Goal: Transaction & Acquisition: Download file/media

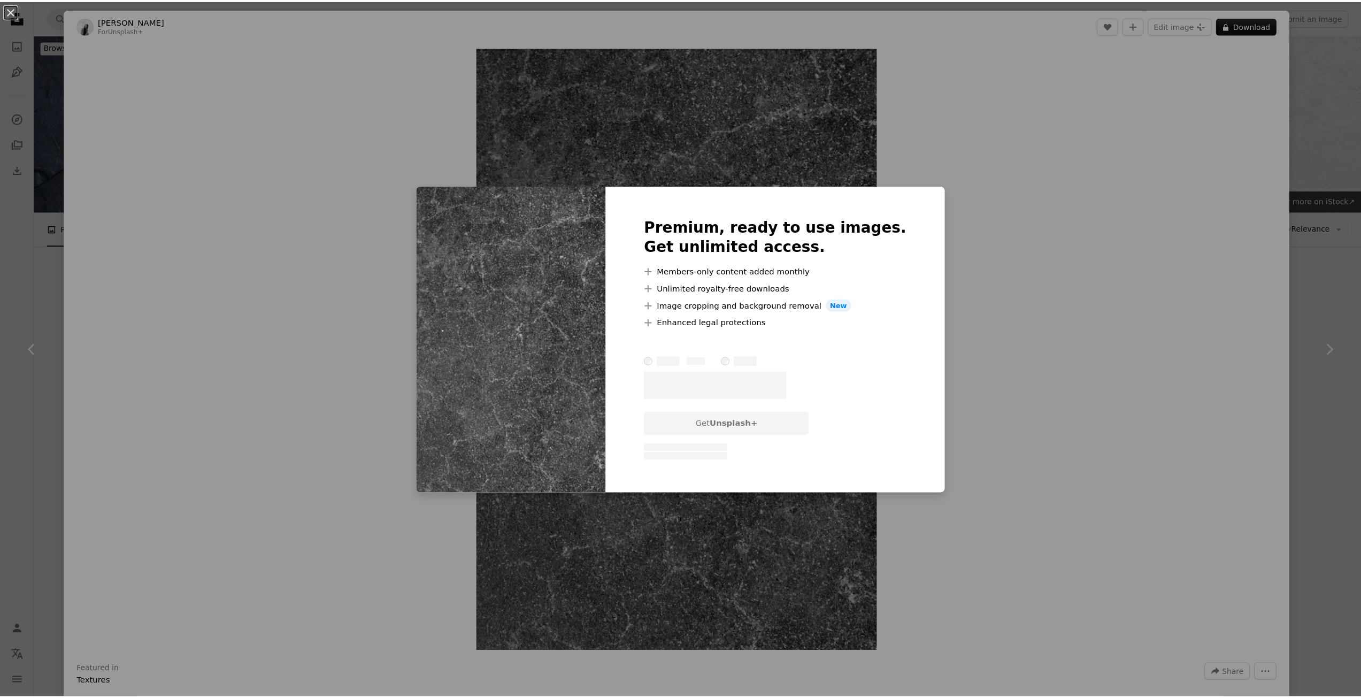
scroll to position [3335, 0]
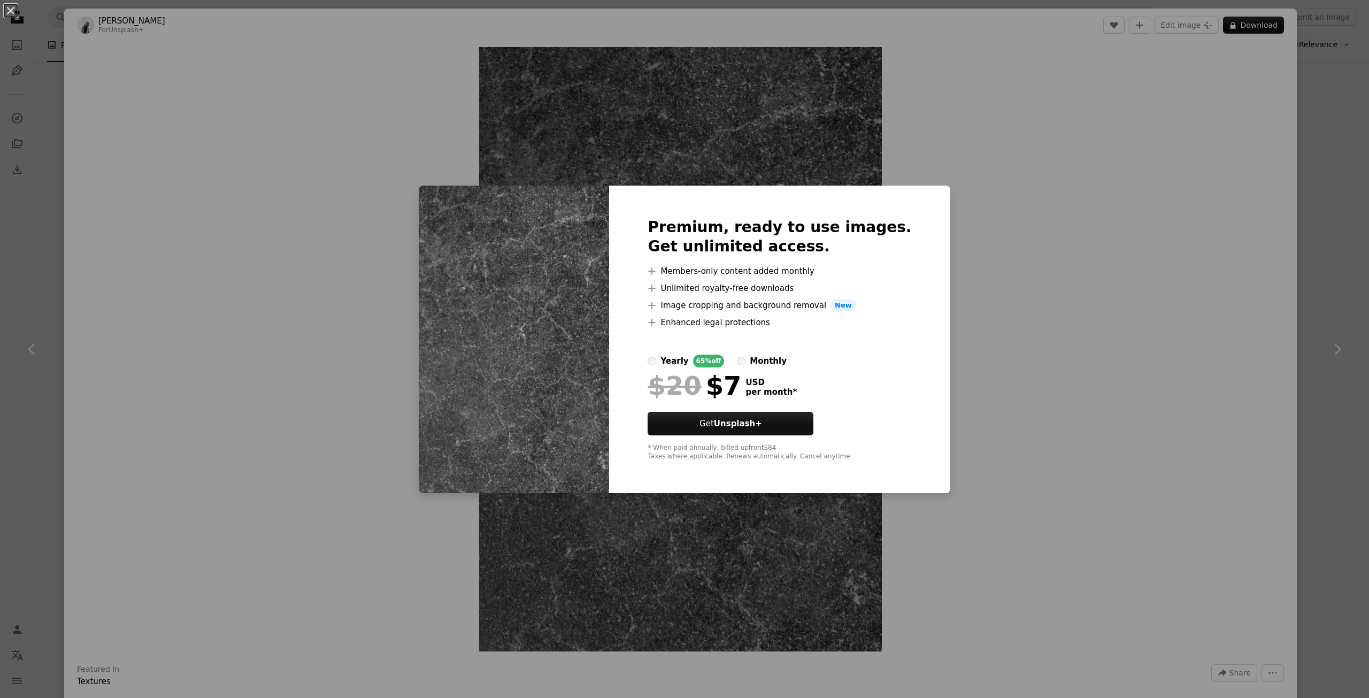
click at [444, 170] on div "An X shape Premium, ready to use images. Get unlimited access. A plus sign Memb…" at bounding box center [684, 349] width 1369 height 698
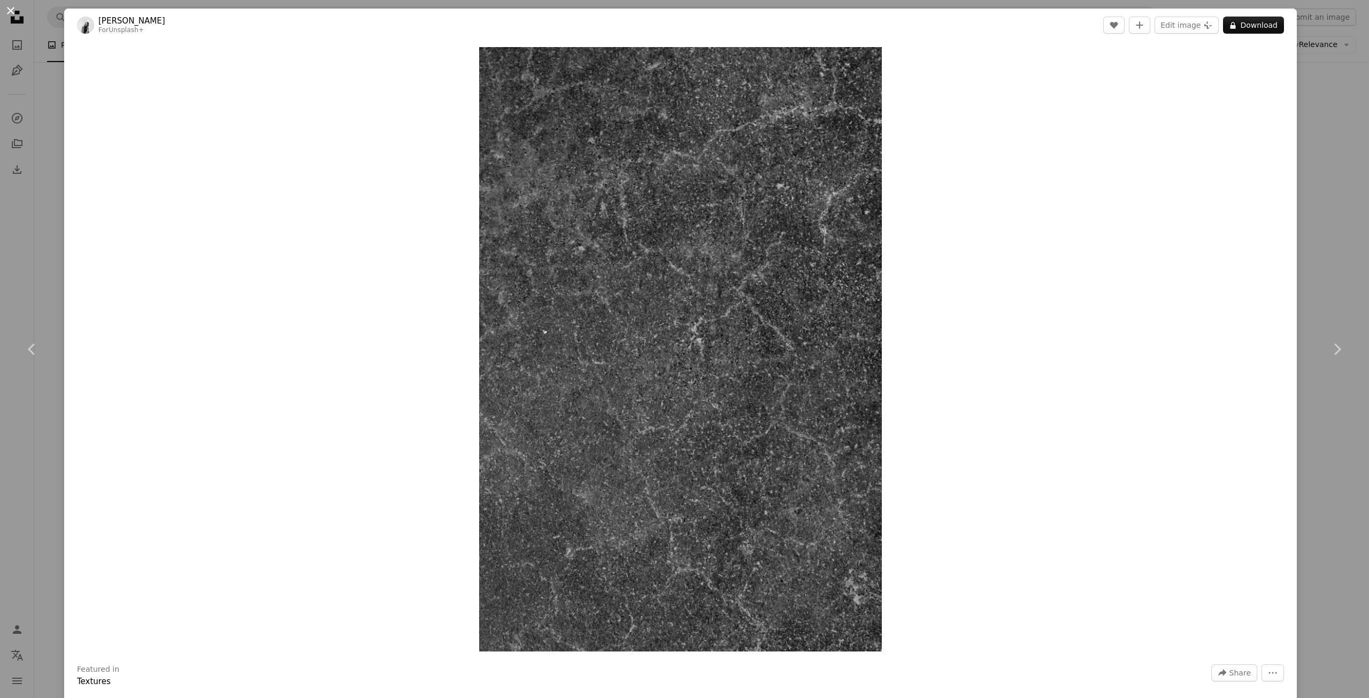
click at [14, 9] on button "An X shape" at bounding box center [10, 10] width 13 height 13
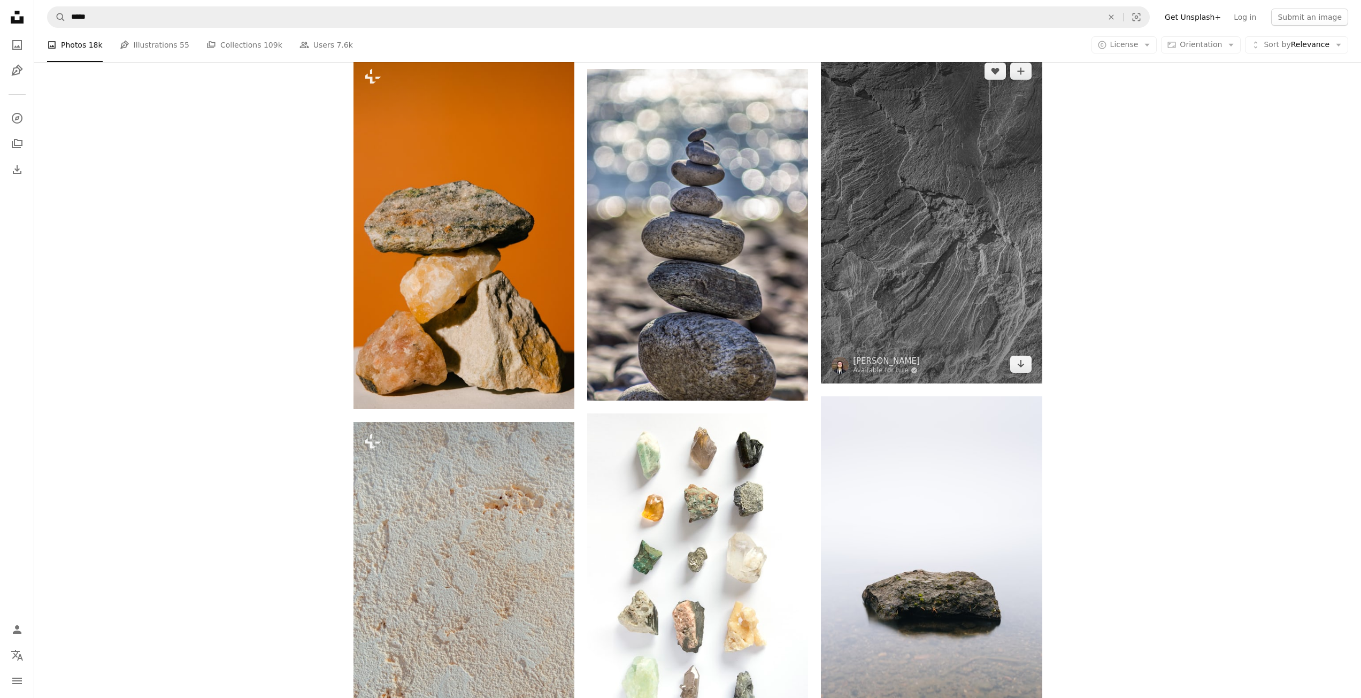
scroll to position [768, 0]
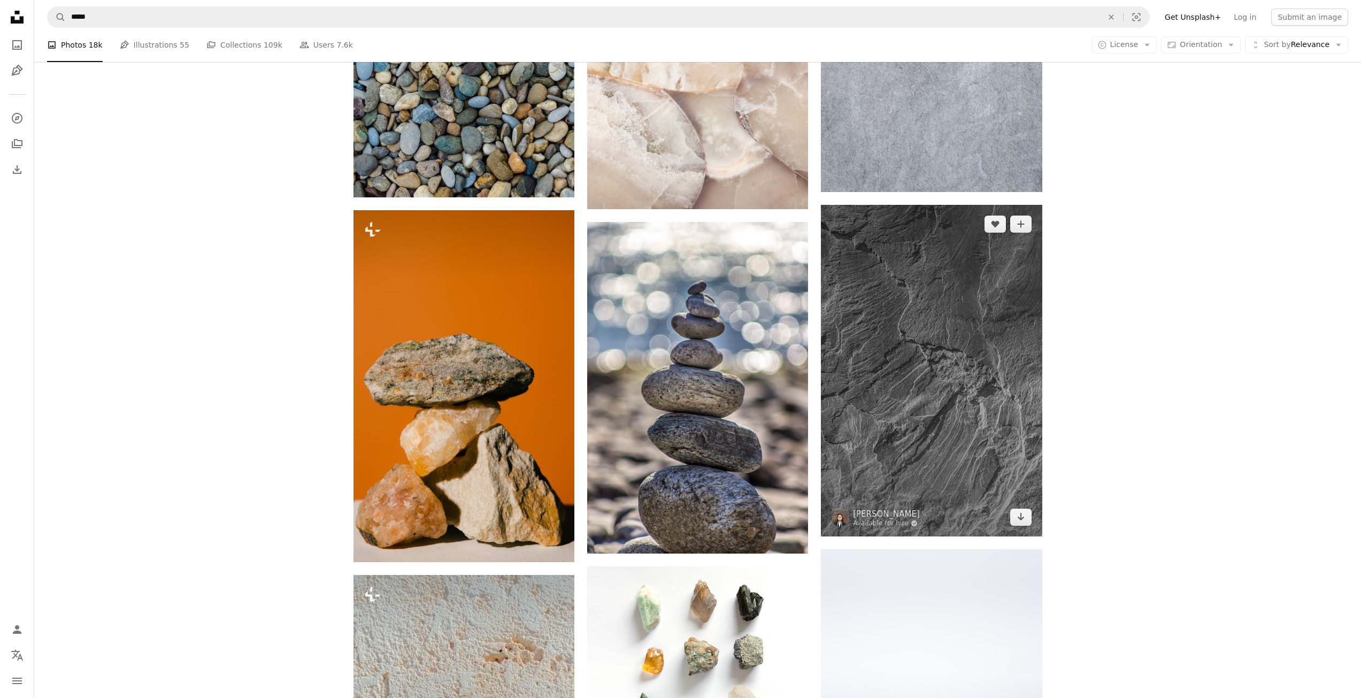
click at [909, 353] on img at bounding box center [931, 371] width 221 height 332
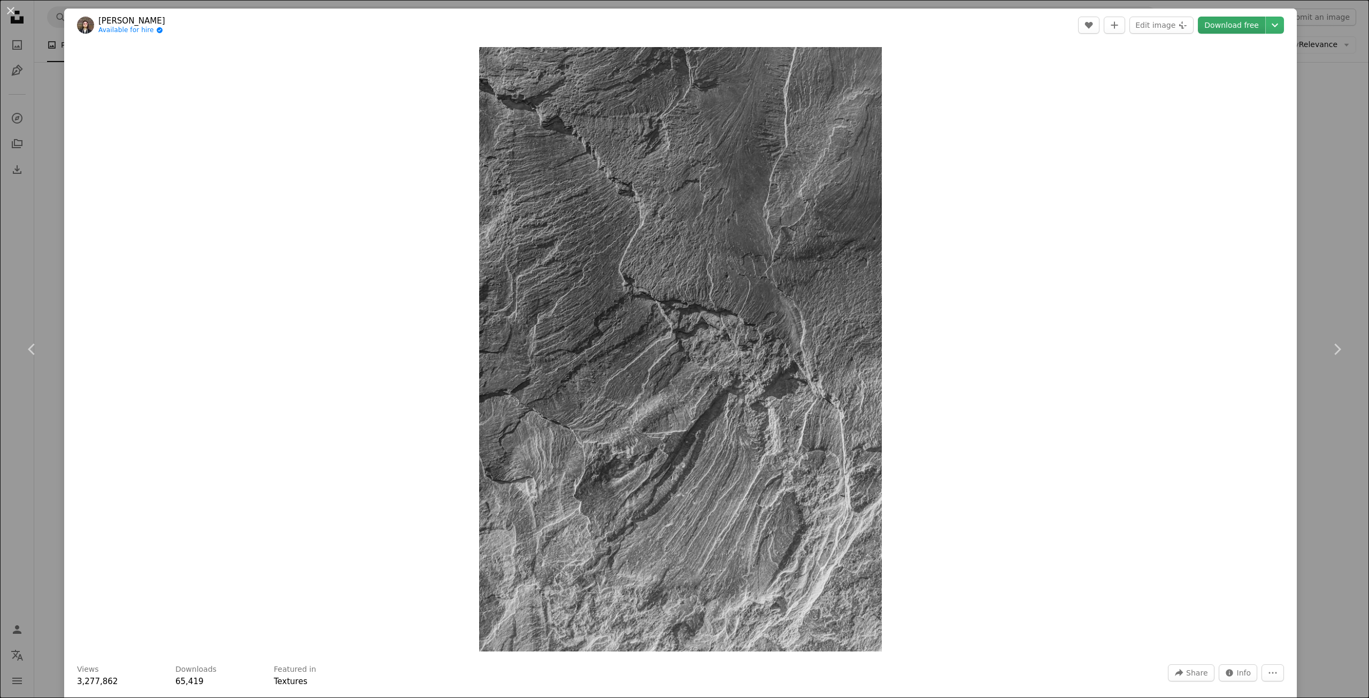
click at [1244, 24] on link "Download free" at bounding box center [1231, 25] width 67 height 17
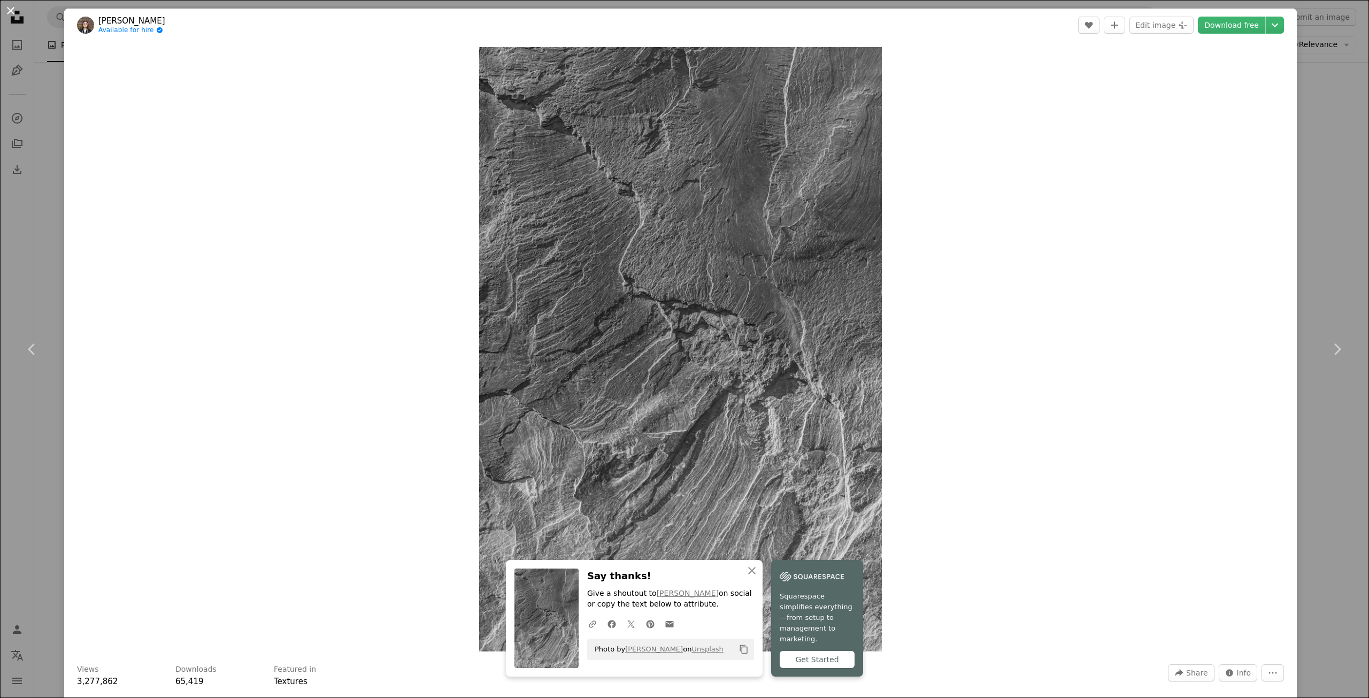
click at [10, 13] on button "An X shape" at bounding box center [10, 10] width 13 height 13
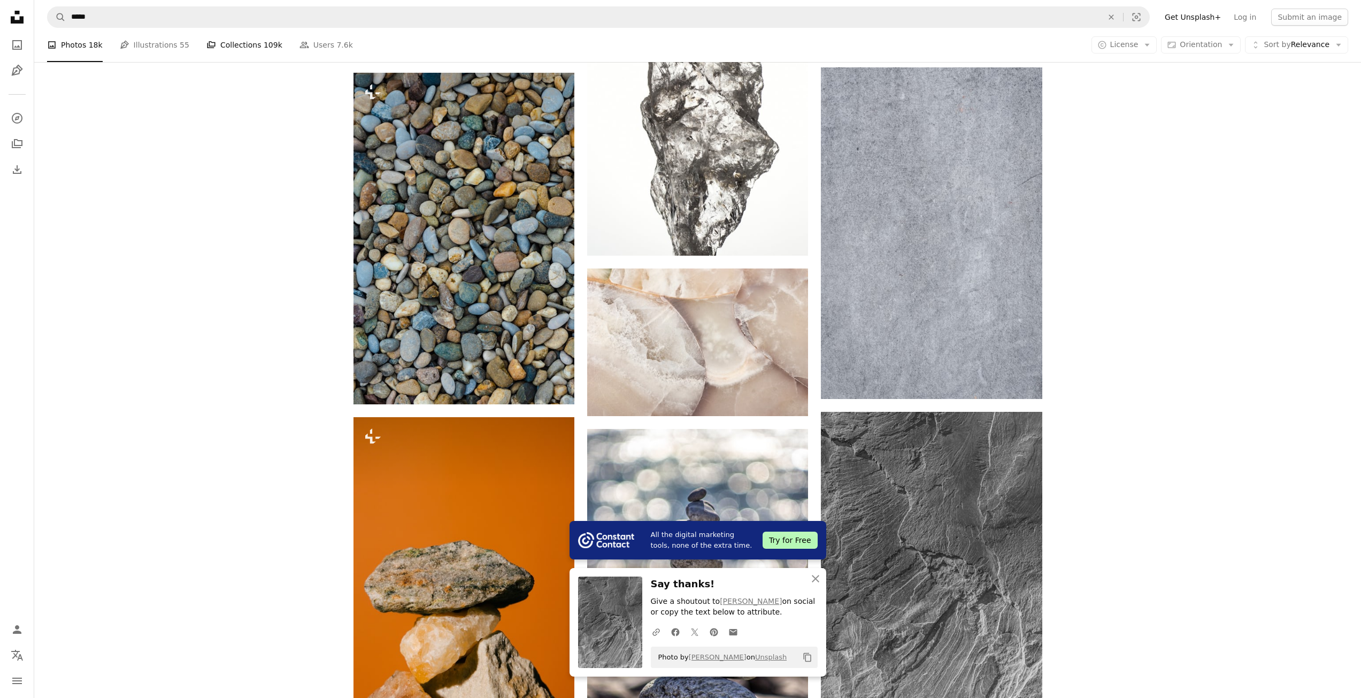
scroll to position [555, 0]
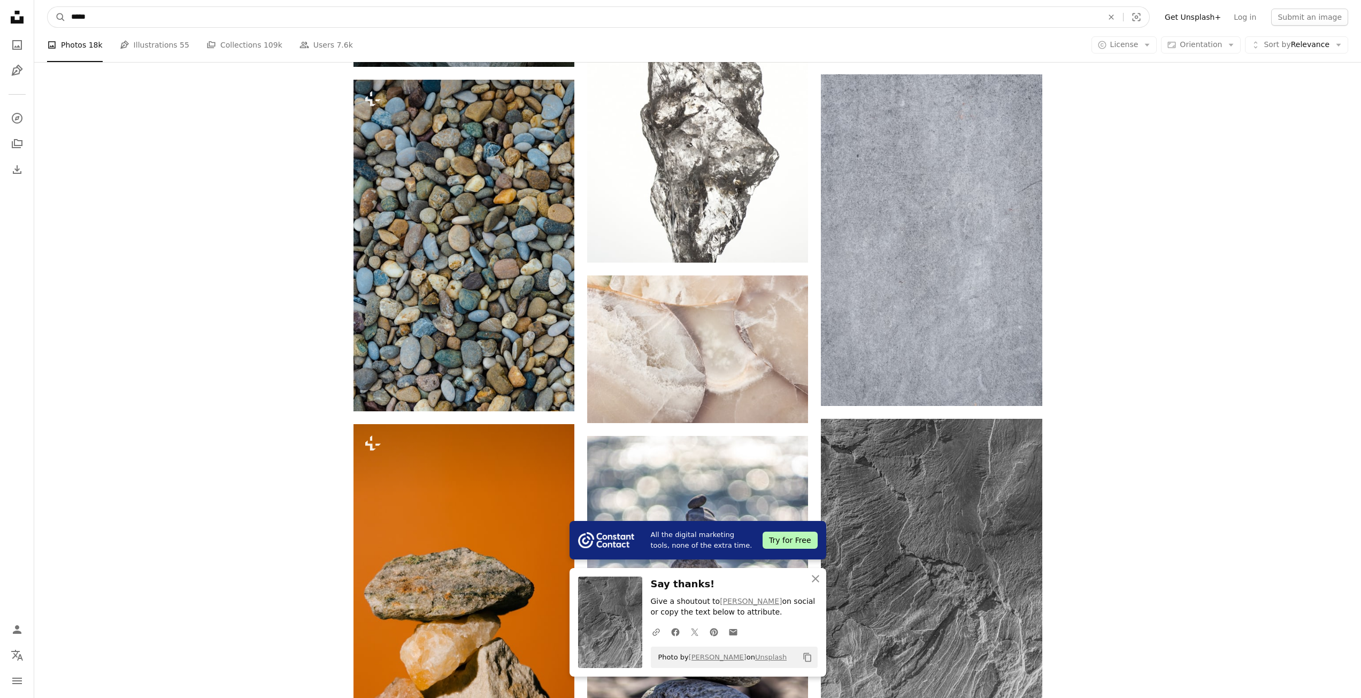
drag, startPoint x: 180, startPoint y: 20, endPoint x: 36, endPoint y: 18, distance: 143.9
click at [38, 20] on nav "A magnifying glass ***** An X shape Visual search Filters Get Unsplash+ Log in …" at bounding box center [697, 17] width 1327 height 34
type input "**********"
click button "A magnifying glass" at bounding box center [57, 17] width 18 height 20
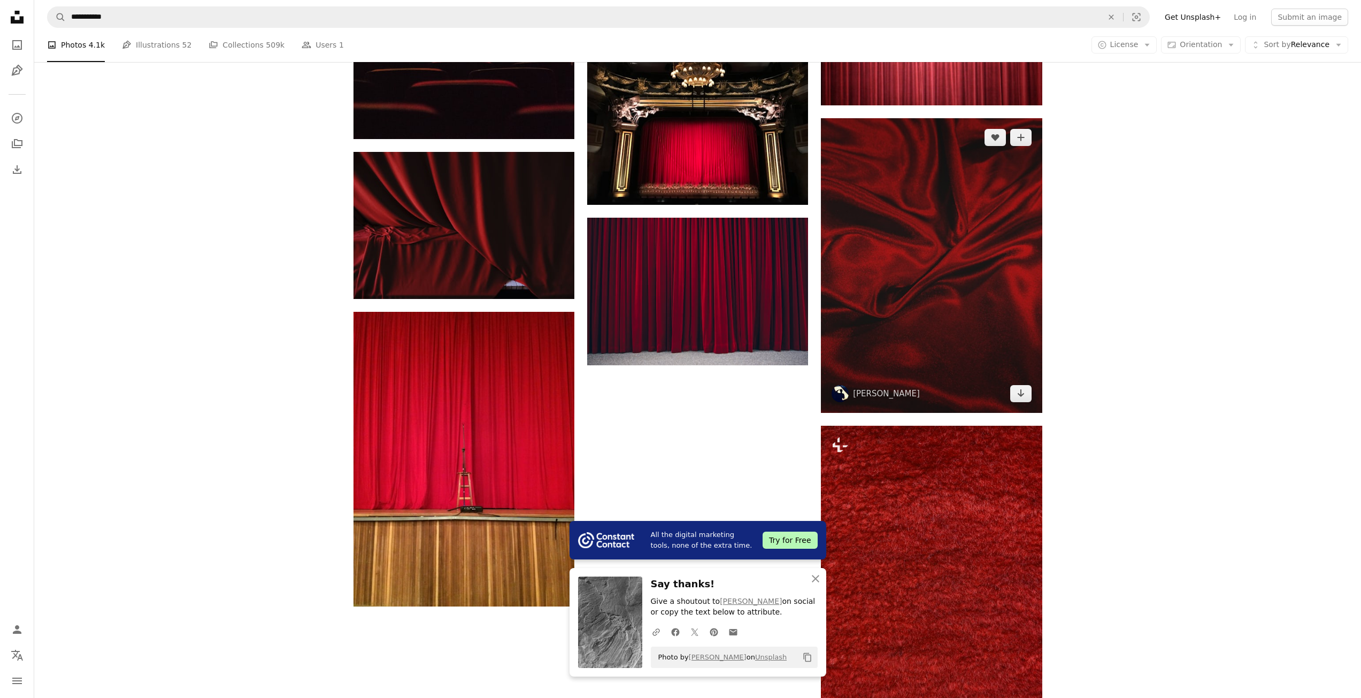
scroll to position [1444, 0]
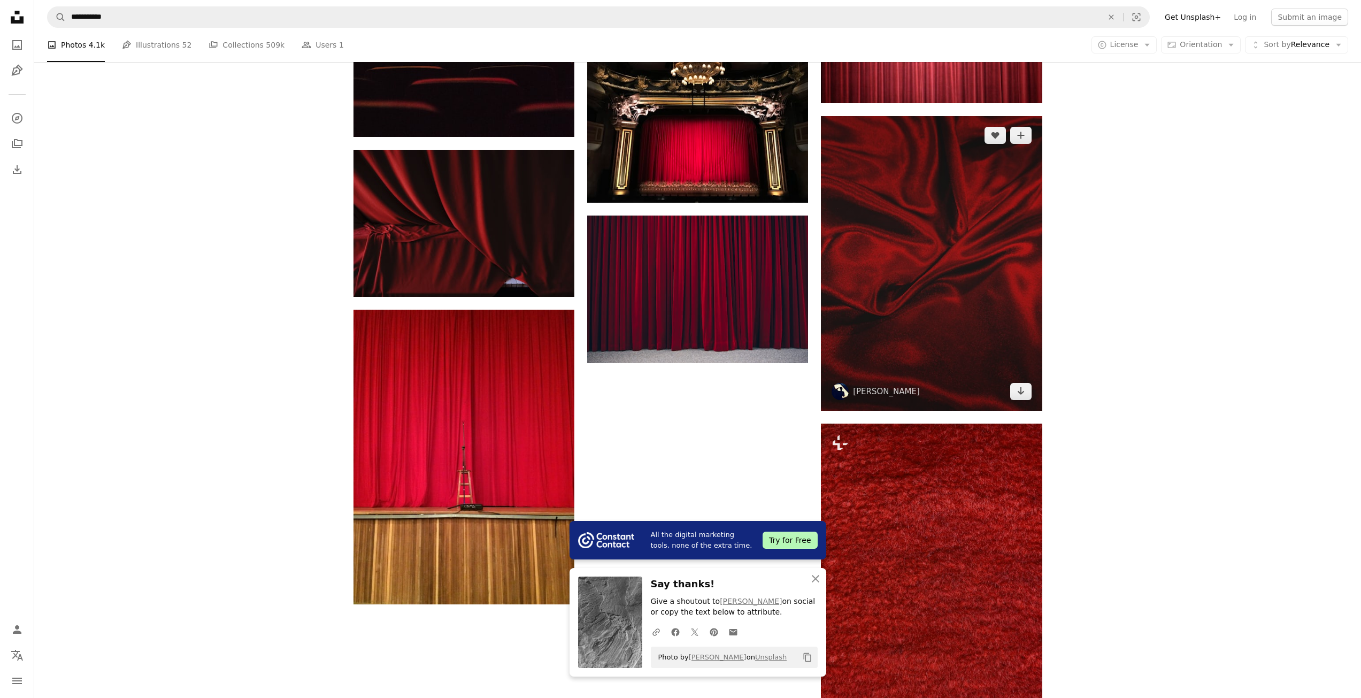
click at [965, 281] on img at bounding box center [931, 263] width 221 height 295
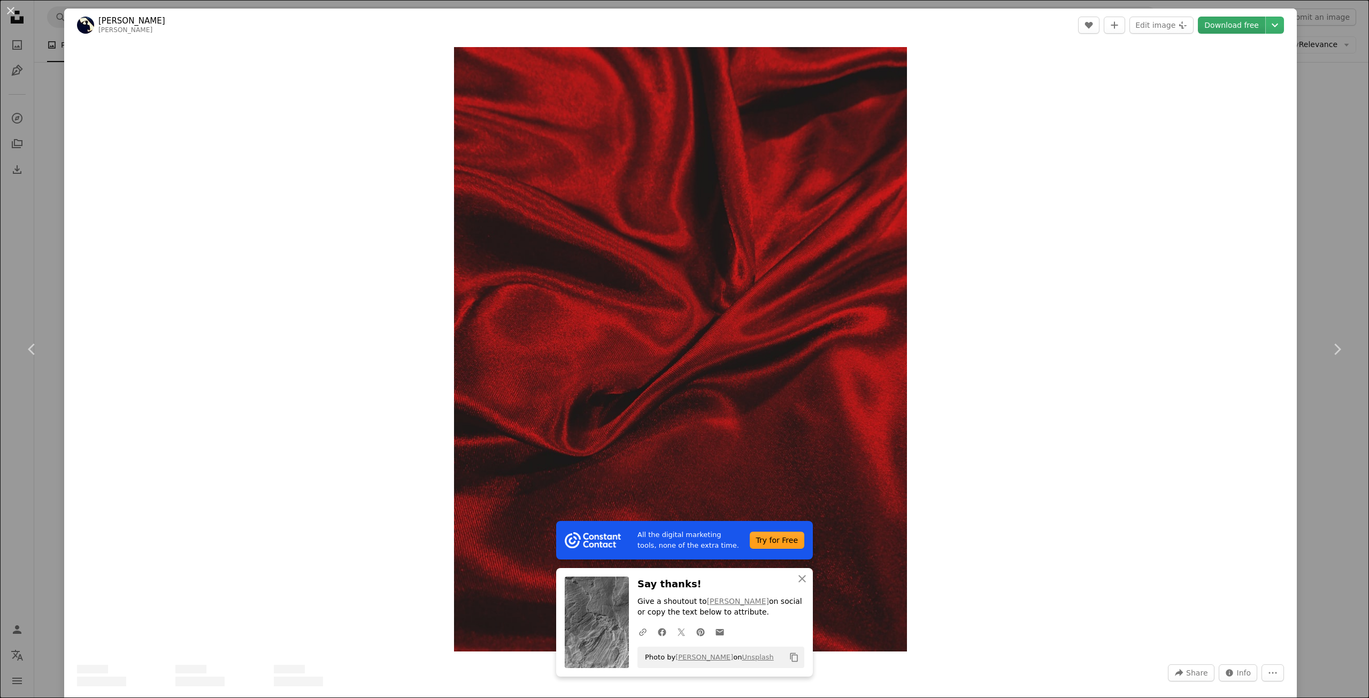
click at [1241, 26] on link "Download free" at bounding box center [1231, 25] width 67 height 17
click at [11, 12] on button "An X shape" at bounding box center [10, 10] width 13 height 13
